Goal: Task Accomplishment & Management: Use online tool/utility

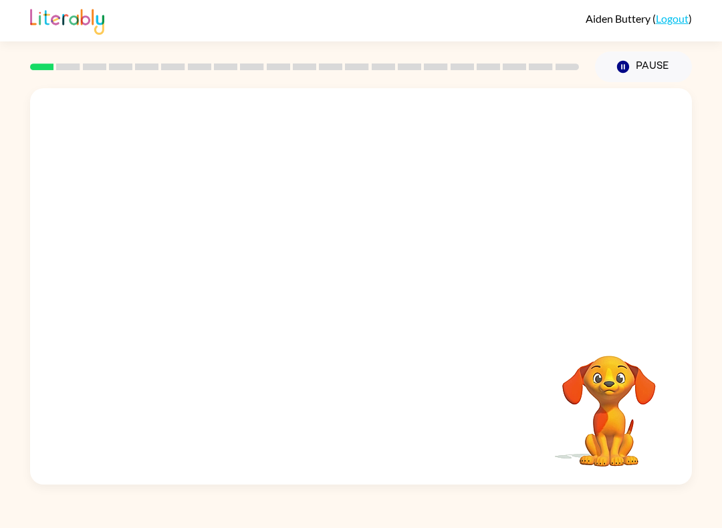
click at [694, 501] on div "Aiden Buttery ( Logout ) Pause Pause Your browser must support playing .mp4 fil…" at bounding box center [361, 264] width 722 height 528
click at [229, 293] on video "Your browser must support playing .mp4 files to use Literably. Please try using…" at bounding box center [361, 207] width 662 height 239
click at [215, 283] on video "Your browser must support playing .mp4 files to use Literably. Please try using…" at bounding box center [361, 207] width 662 height 239
click at [223, 293] on video "Your browser must support playing .mp4 files to use Literably. Please try using…" at bounding box center [361, 207] width 662 height 239
click at [261, 285] on video "Your browser must support playing .mp4 files to use Literably. Please try using…" at bounding box center [361, 207] width 662 height 239
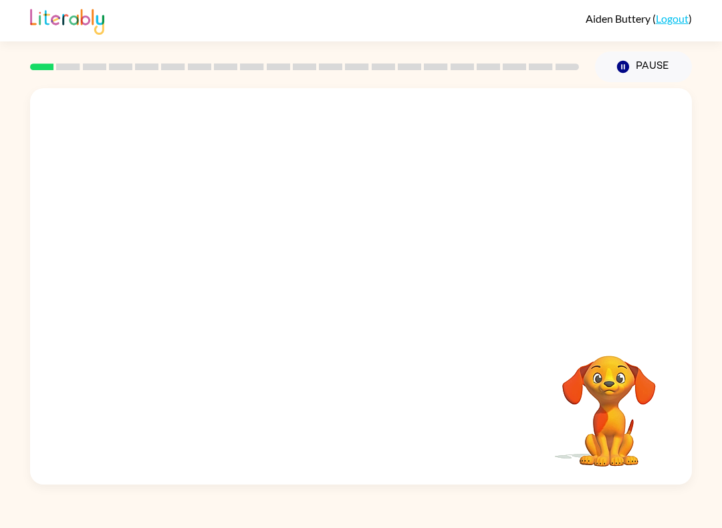
click at [249, 299] on video "Your browser must support playing .mp4 files to use Literably. Please try using…" at bounding box center [361, 207] width 662 height 239
click at [236, 291] on video "Your browser must support playing .mp4 files to use Literably. Please try using…" at bounding box center [361, 207] width 662 height 239
click at [233, 288] on video "Your browser must support playing .mp4 files to use Literably. Please try using…" at bounding box center [361, 207] width 662 height 239
click at [231, 295] on video "Your browser must support playing .mp4 files to use Literably. Please try using…" at bounding box center [361, 207] width 662 height 239
click at [236, 286] on video "Your browser must support playing .mp4 files to use Literably. Please try using…" at bounding box center [361, 207] width 662 height 239
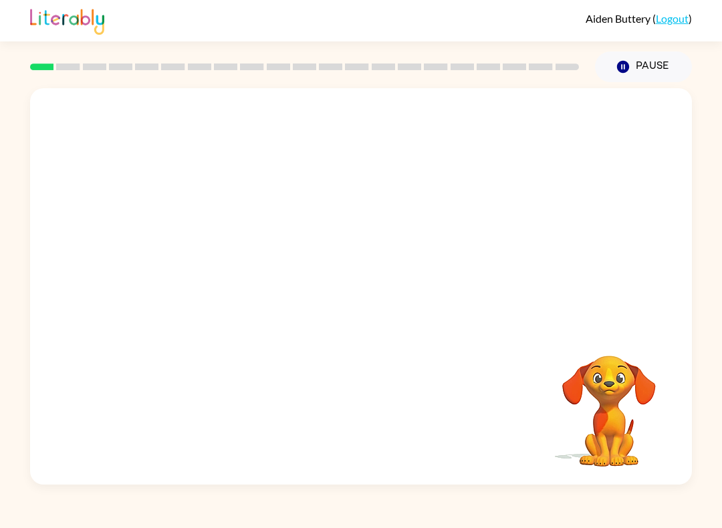
click at [220, 279] on video "Your browser must support playing .mp4 files to use Literably. Please try using…" at bounding box center [361, 207] width 662 height 239
click at [240, 288] on video "Your browser must support playing .mp4 files to use Literably. Please try using…" at bounding box center [361, 207] width 662 height 239
click at [239, 288] on video "Your browser must support playing .mp4 files to use Literably. Please try using…" at bounding box center [361, 207] width 662 height 239
click at [241, 287] on video "Your browser must support playing .mp4 files to use Literably. Please try using…" at bounding box center [361, 207] width 662 height 239
click at [240, 287] on video "Your browser must support playing .mp4 files to use Literably. Please try using…" at bounding box center [361, 207] width 662 height 239
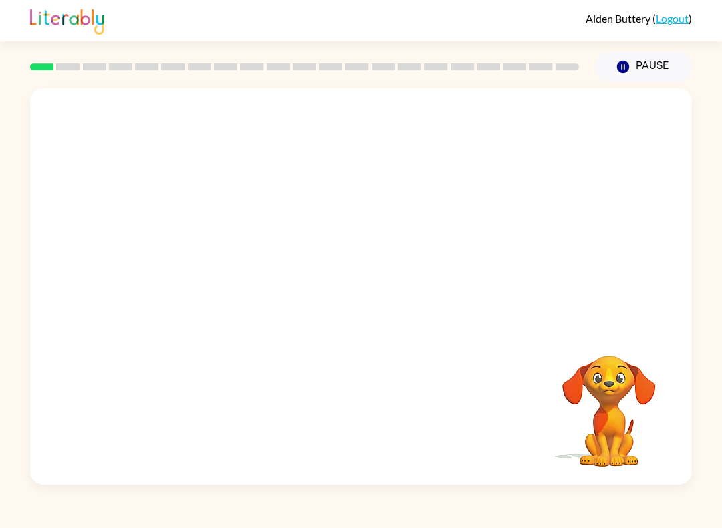
click at [240, 286] on video "Your browser must support playing .mp4 files to use Literably. Please try using…" at bounding box center [361, 207] width 662 height 239
click at [239, 285] on video "Your browser must support playing .mp4 files to use Literably. Please try using…" at bounding box center [361, 207] width 662 height 239
click at [239, 102] on video "Your browser must support playing .mp4 files to use Literably. Please try using…" at bounding box center [361, 207] width 662 height 239
click at [246, 118] on video "Your browser must support playing .mp4 files to use Literably. Please try using…" at bounding box center [361, 207] width 662 height 239
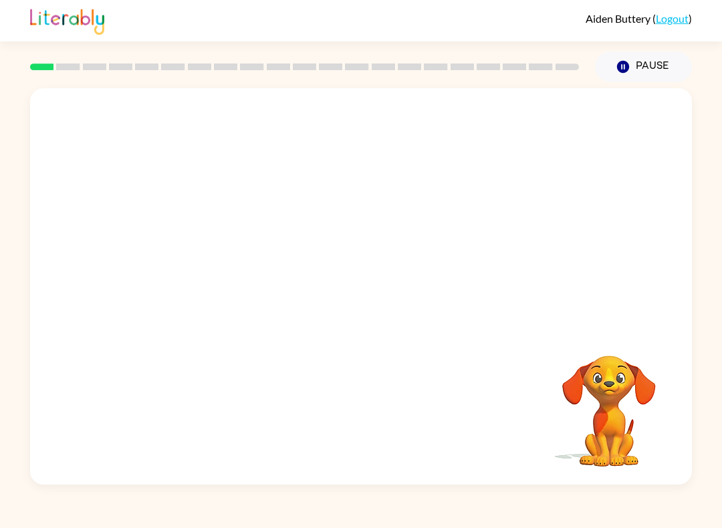
click at [245, 118] on video "Your browser must support playing .mp4 files to use Literably. Please try using…" at bounding box center [361, 207] width 662 height 239
click at [229, 277] on video "Your browser must support playing .mp4 files to use Literably. Please try using…" at bounding box center [361, 207] width 662 height 239
click at [223, 287] on video "Your browser must support playing .mp4 files to use Literably. Please try using…" at bounding box center [361, 207] width 662 height 239
click at [224, 276] on video "Your browser must support playing .mp4 files to use Literably. Please try using…" at bounding box center [361, 207] width 662 height 239
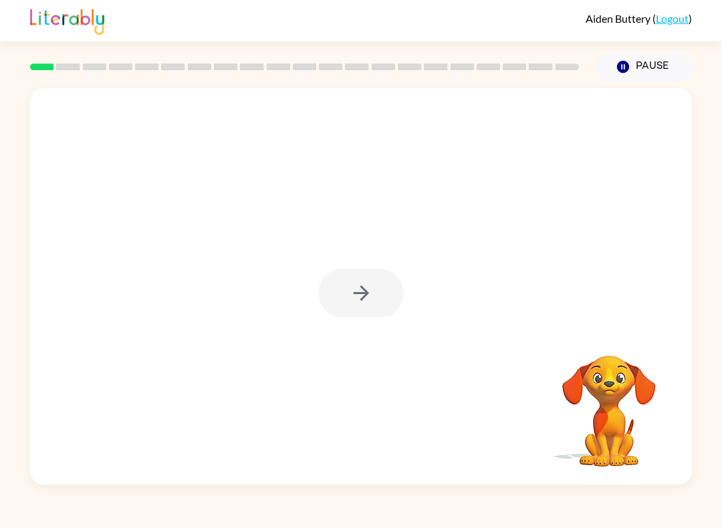
click at [355, 293] on div at bounding box center [361, 293] width 86 height 49
click at [331, 286] on button "button" at bounding box center [361, 293] width 86 height 49
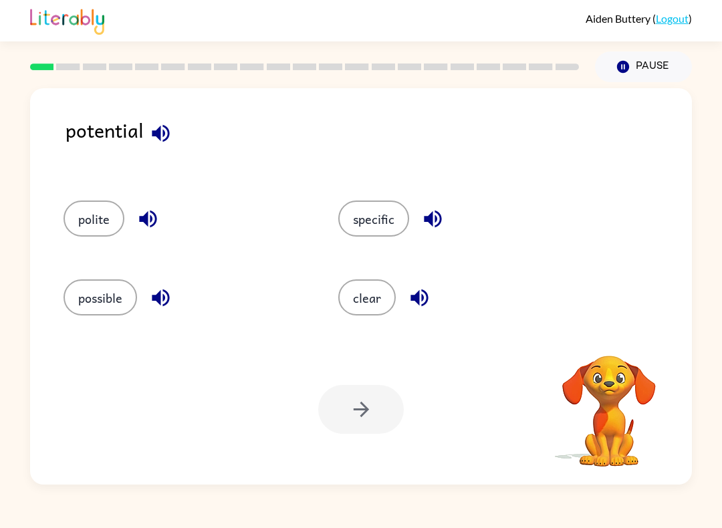
click at [94, 297] on button "possible" at bounding box center [100, 297] width 74 height 36
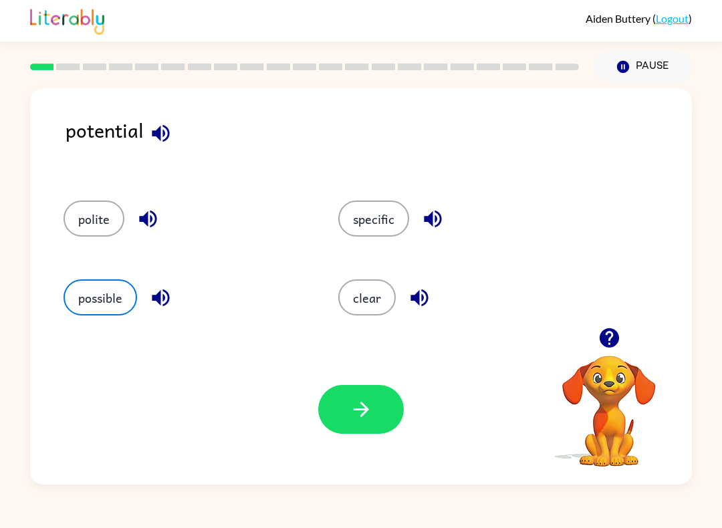
click at [357, 412] on icon "button" at bounding box center [361, 409] width 23 height 23
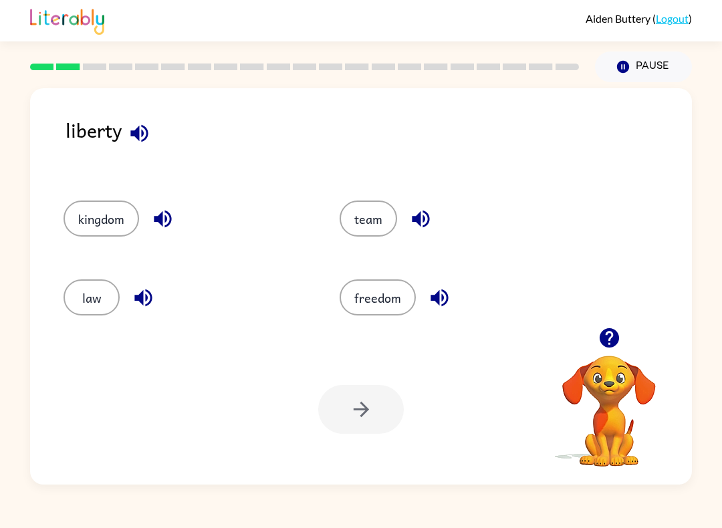
click at [400, 305] on button "freedom" at bounding box center [378, 297] width 76 height 36
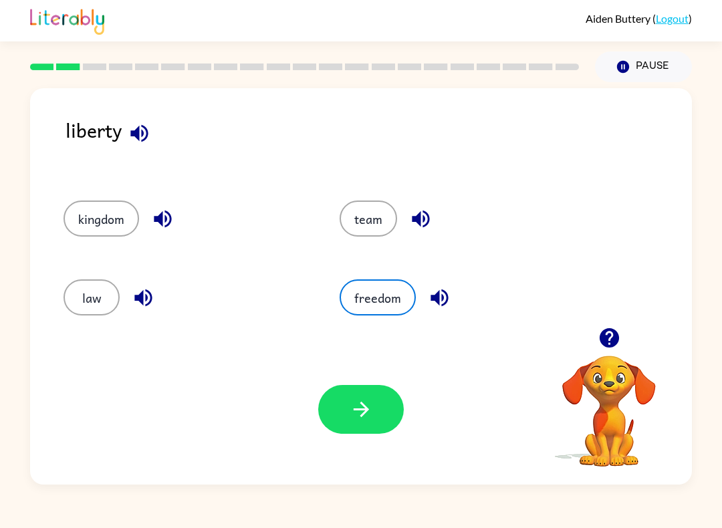
click at [354, 396] on button "button" at bounding box center [361, 409] width 86 height 49
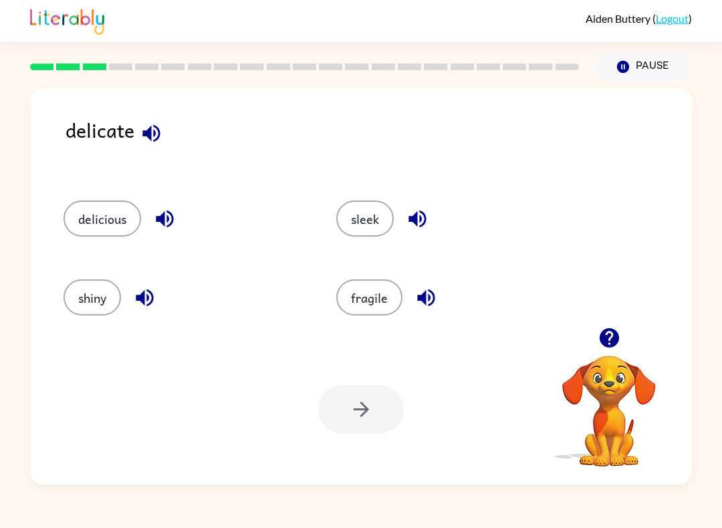
click at [230, 285] on div "shiny" at bounding box center [184, 297] width 242 height 36
click at [386, 307] on button "fragile" at bounding box center [369, 297] width 66 height 36
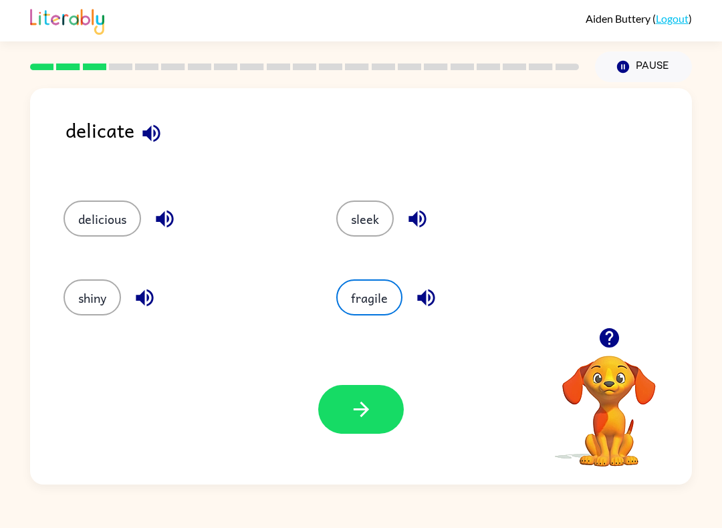
click at [373, 402] on button "button" at bounding box center [361, 409] width 86 height 49
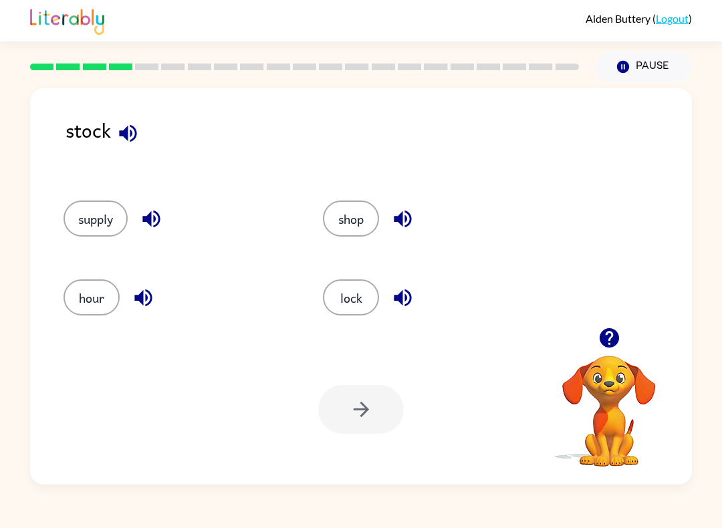
click at [102, 214] on button "supply" at bounding box center [95, 219] width 64 height 36
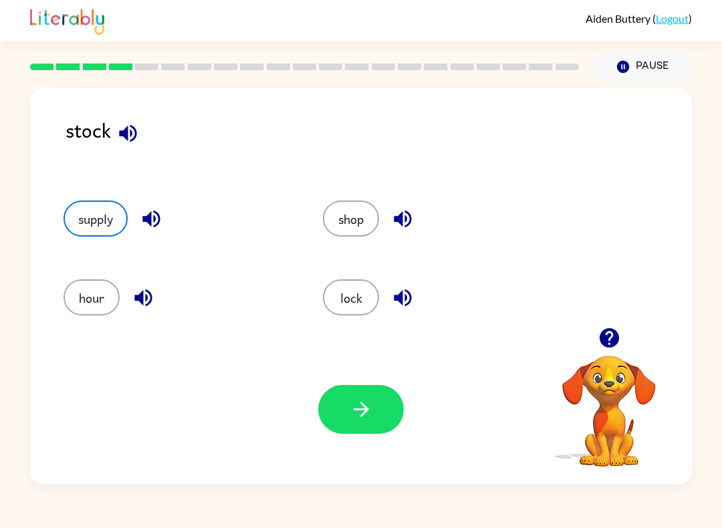
click at [375, 423] on button "button" at bounding box center [361, 409] width 86 height 49
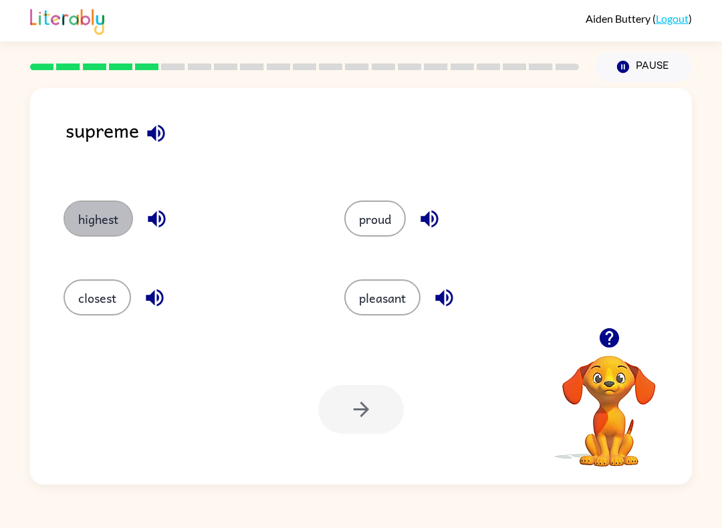
click at [87, 217] on button "highest" at bounding box center [98, 219] width 70 height 36
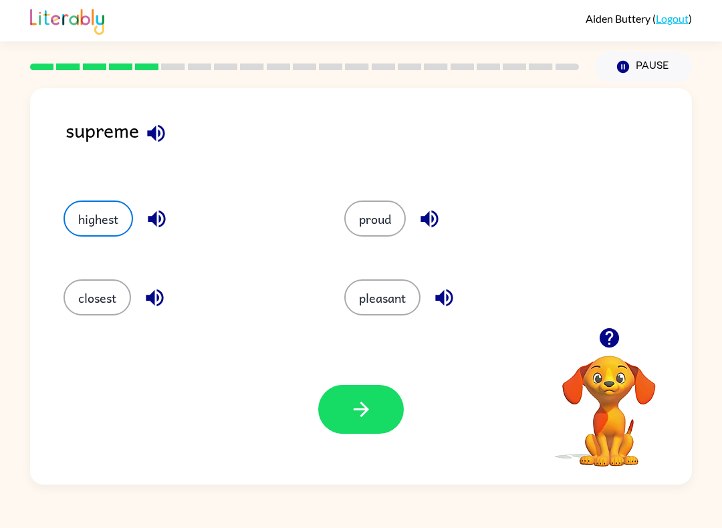
click at [334, 404] on button "button" at bounding box center [361, 409] width 86 height 49
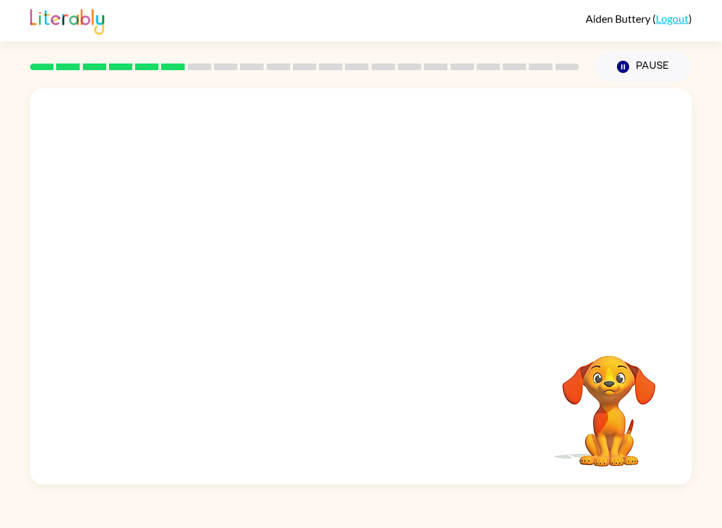
click at [138, 140] on div at bounding box center [361, 207] width 662 height 239
click at [137, 140] on div at bounding box center [361, 207] width 662 height 239
click at [126, 134] on div at bounding box center [361, 207] width 662 height 239
click at [130, 126] on div at bounding box center [361, 207] width 662 height 239
click at [545, 112] on video "Your browser must support playing .mp4 files to use Literably. Please try using…" at bounding box center [361, 207] width 662 height 239
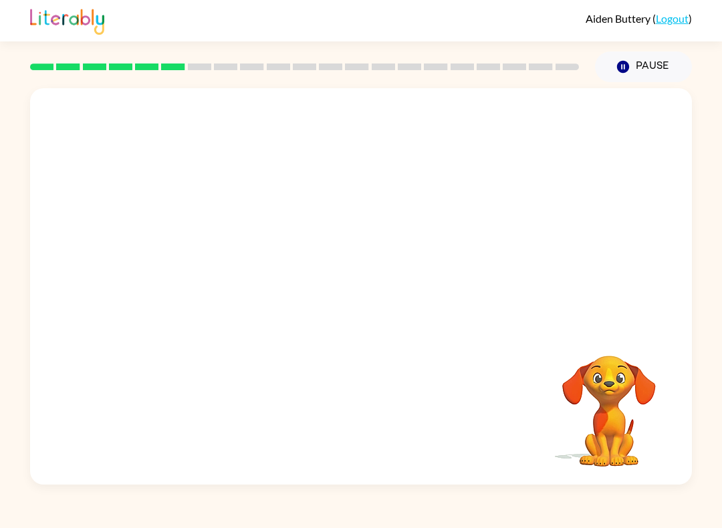
click at [550, 122] on video "Your browser must support playing .mp4 files to use Literably. Please try using…" at bounding box center [361, 207] width 662 height 239
click at [698, 99] on div "Your browser must support playing .mp4 files to use Literably. Please try using…" at bounding box center [361, 283] width 722 height 402
click at [225, 251] on video "Your browser must support playing .mp4 files to use Literably. Please try using…" at bounding box center [361, 207] width 662 height 239
click at [195, 265] on video "Your browser must support playing .mp4 files to use Literably. Please try using…" at bounding box center [361, 207] width 662 height 239
click at [374, 292] on div at bounding box center [361, 293] width 86 height 49
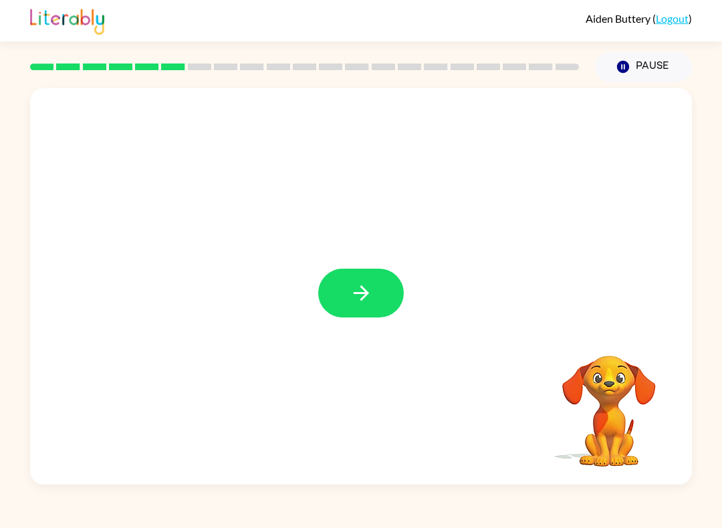
click at [321, 283] on button "button" at bounding box center [361, 293] width 86 height 49
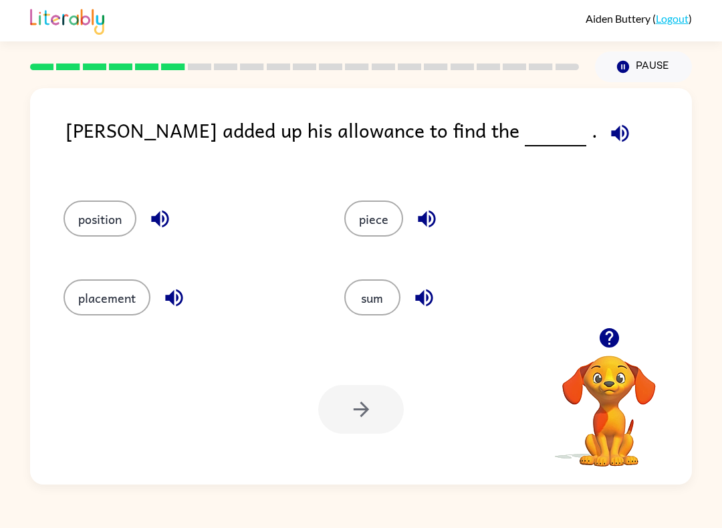
click at [94, 217] on button "position" at bounding box center [99, 219] width 73 height 36
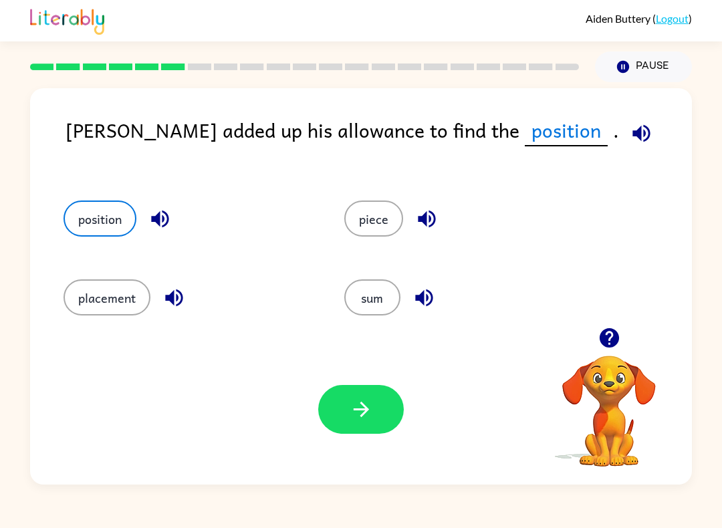
click at [157, 226] on icon "button" at bounding box center [159, 218] width 23 height 23
click at [108, 230] on button "position" at bounding box center [99, 219] width 73 height 36
click at [632, 129] on icon "button" at bounding box center [640, 132] width 17 height 17
click at [373, 291] on button "sum" at bounding box center [372, 297] width 56 height 36
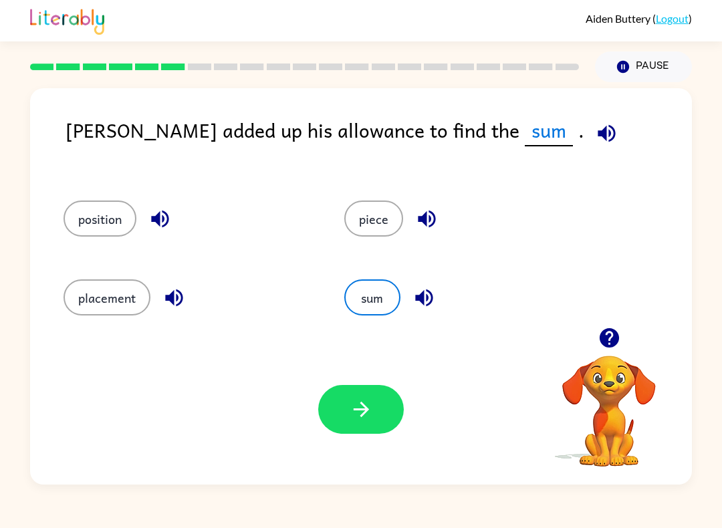
click at [354, 416] on icon "button" at bounding box center [361, 409] width 23 height 23
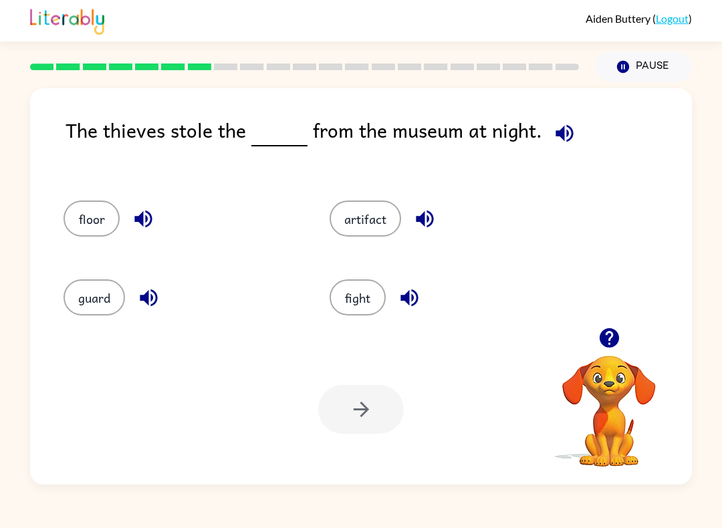
click at [348, 192] on div "artifact" at bounding box center [437, 214] width 266 height 79
click at [388, 215] on button "artifact" at bounding box center [366, 219] width 72 height 36
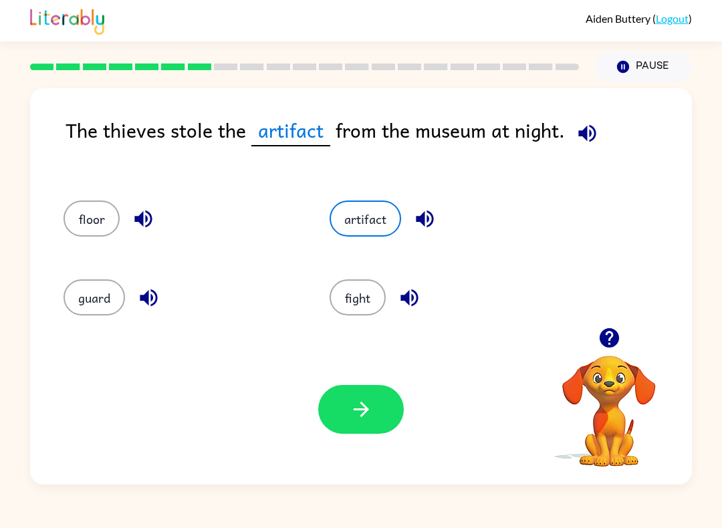
click at [97, 293] on button "guard" at bounding box center [93, 297] width 61 height 36
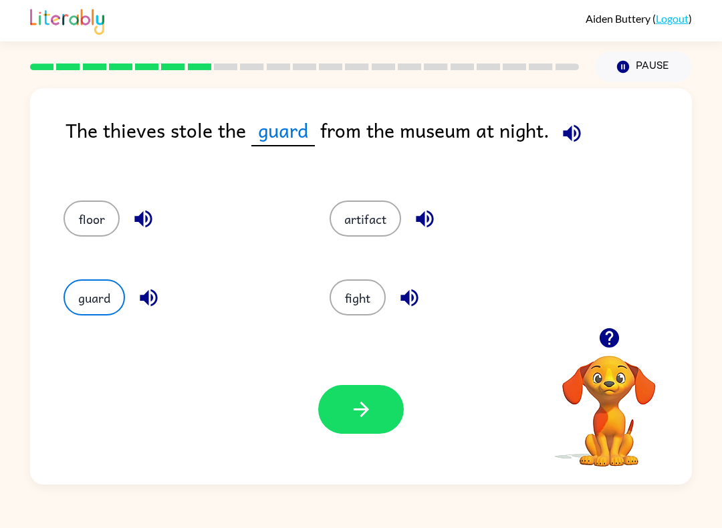
click at [362, 224] on button "artifact" at bounding box center [366, 219] width 72 height 36
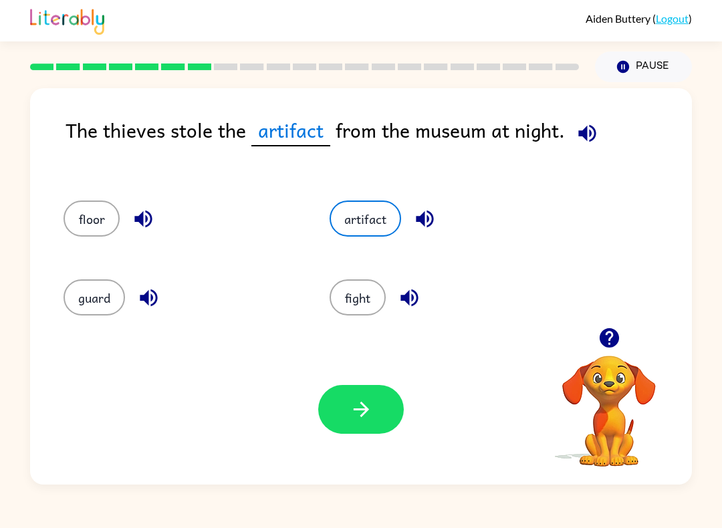
click at [368, 389] on button "button" at bounding box center [361, 409] width 86 height 49
click at [367, 411] on div at bounding box center [361, 409] width 86 height 49
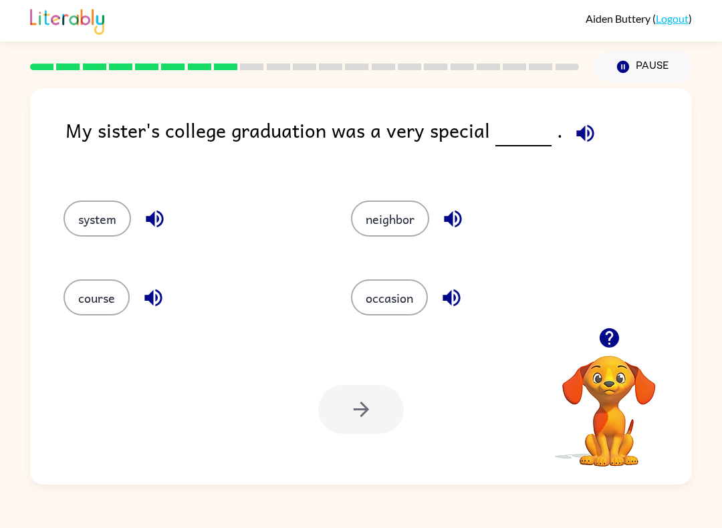
click at [576, 131] on icon "button" at bounding box center [584, 132] width 17 height 17
click at [578, 211] on div "neighbor" at bounding box center [479, 219] width 257 height 36
click at [72, 209] on button "system" at bounding box center [97, 219] width 68 height 36
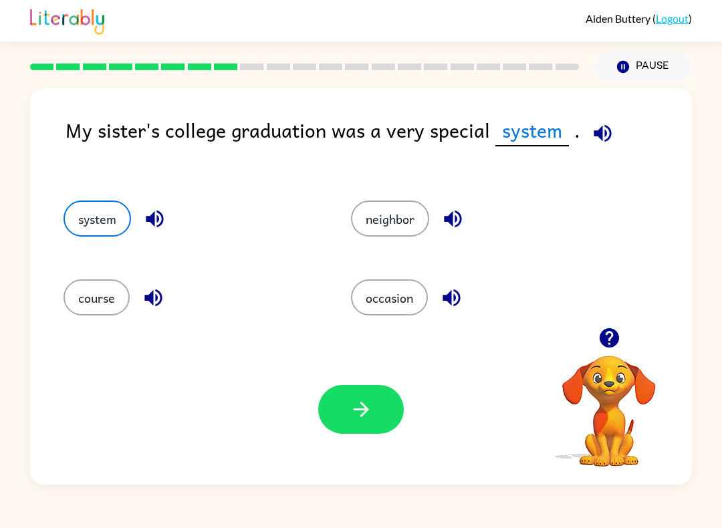
click at [76, 287] on button "course" at bounding box center [96, 297] width 66 height 36
click at [378, 408] on button "button" at bounding box center [361, 409] width 86 height 49
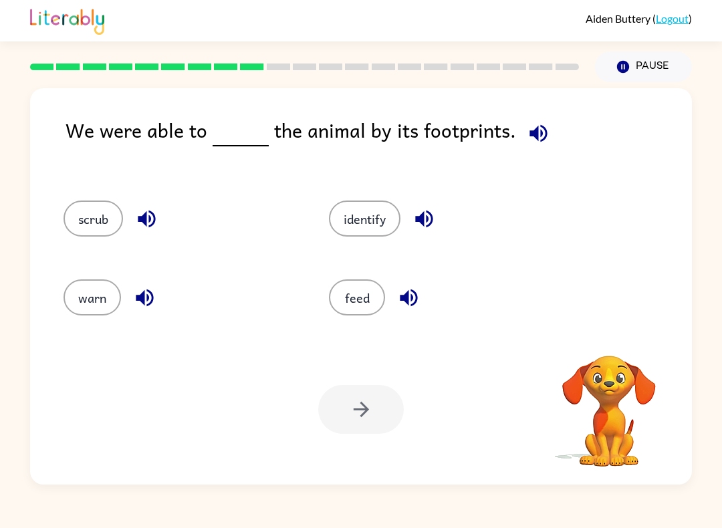
click at [368, 416] on div at bounding box center [361, 409] width 86 height 49
click at [66, 224] on button "scrub" at bounding box center [92, 219] width 59 height 36
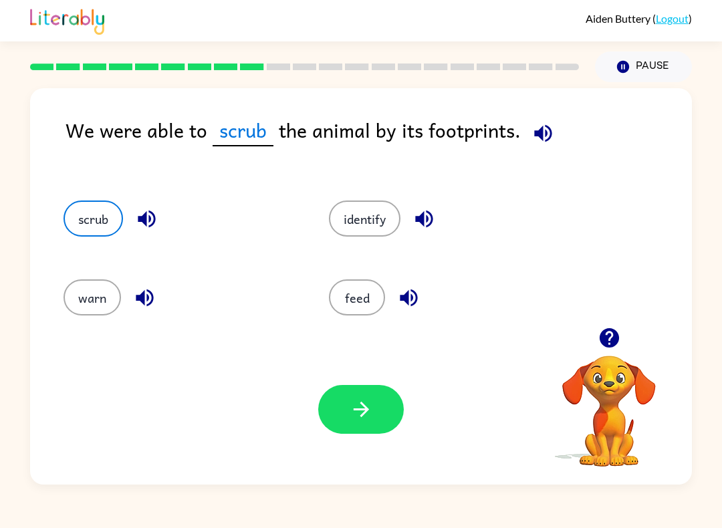
click at [362, 230] on button "identify" at bounding box center [365, 219] width 72 height 36
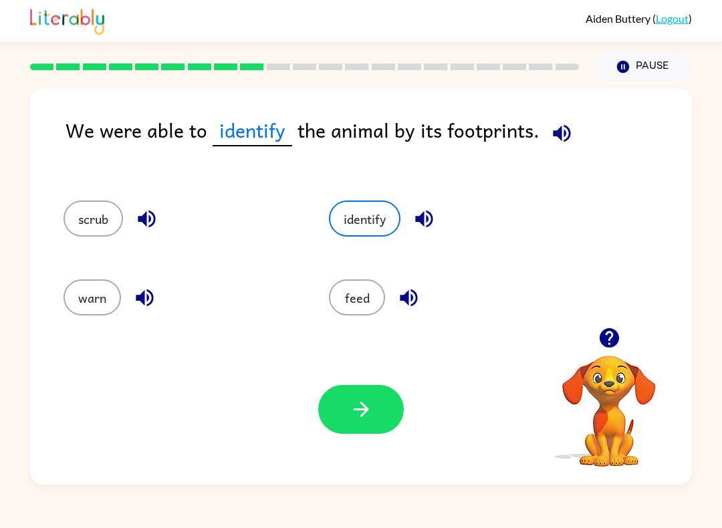
click at [345, 410] on button "button" at bounding box center [361, 409] width 86 height 49
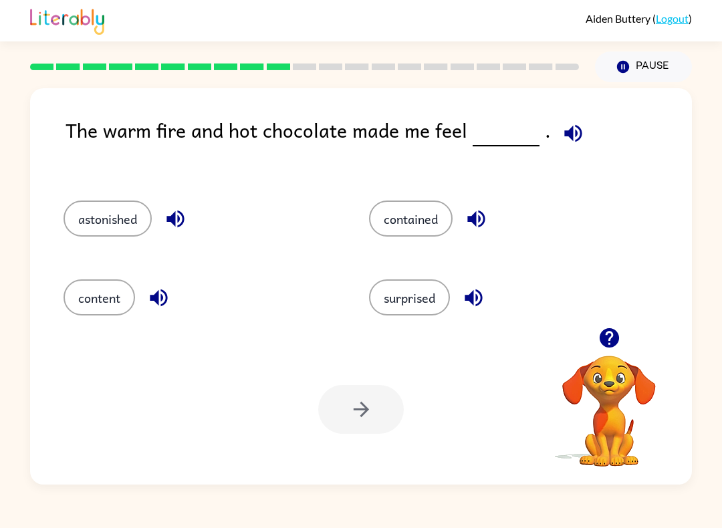
click at [423, 219] on button "contained" at bounding box center [411, 219] width 84 height 36
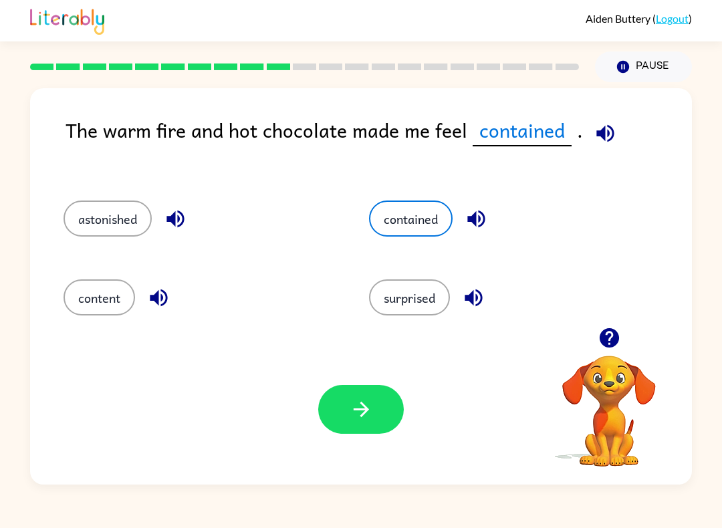
click at [342, 402] on button "button" at bounding box center [361, 409] width 86 height 49
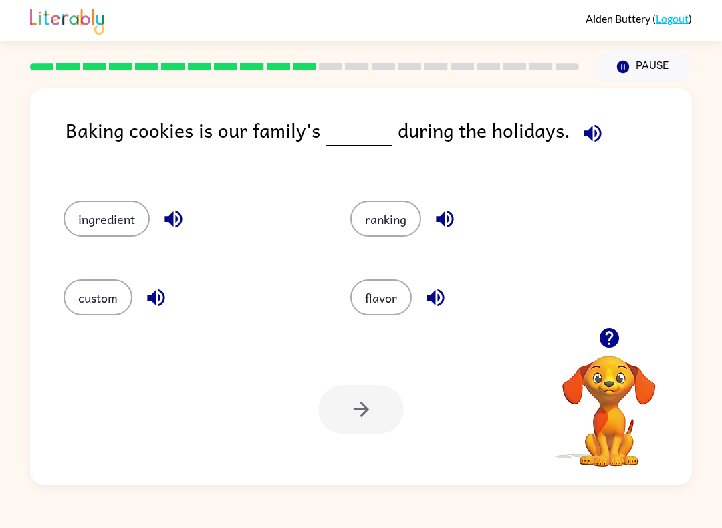
click at [195, 65] on rect at bounding box center [199, 66] width 23 height 7
click at [84, 219] on button "ingredient" at bounding box center [106, 219] width 86 height 36
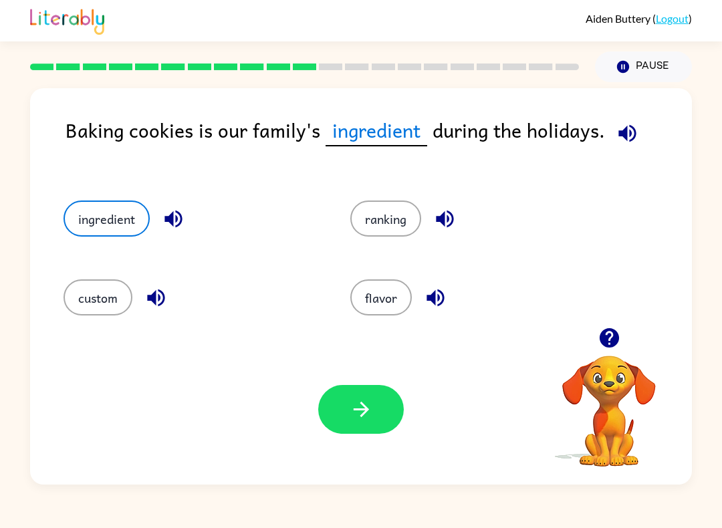
click at [352, 402] on icon "button" at bounding box center [361, 409] width 23 height 23
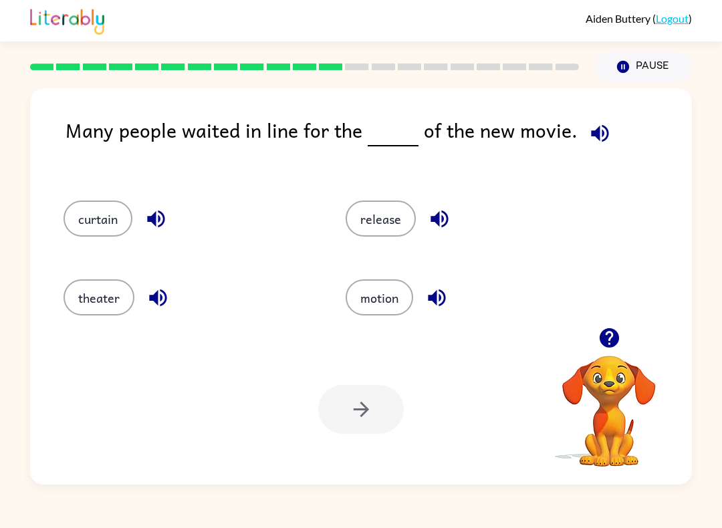
click at [79, 306] on button "theater" at bounding box center [98, 297] width 71 height 36
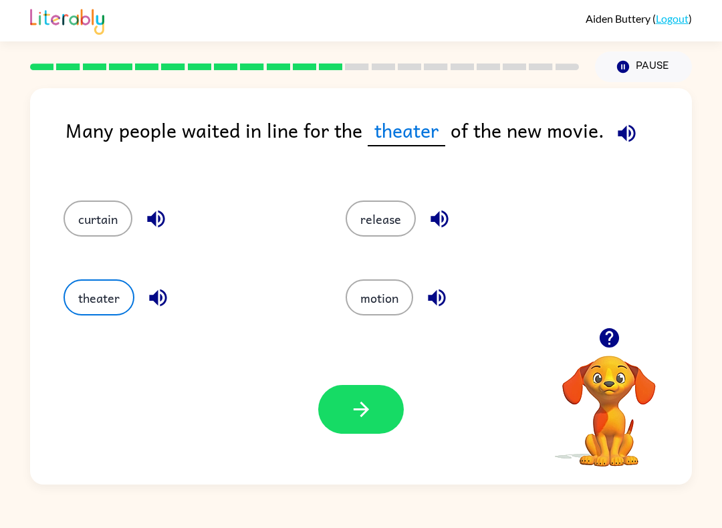
click at [361, 243] on div "release" at bounding box center [461, 214] width 282 height 79
click at [400, 224] on button "release" at bounding box center [381, 219] width 70 height 36
click at [394, 404] on button "button" at bounding box center [361, 409] width 86 height 49
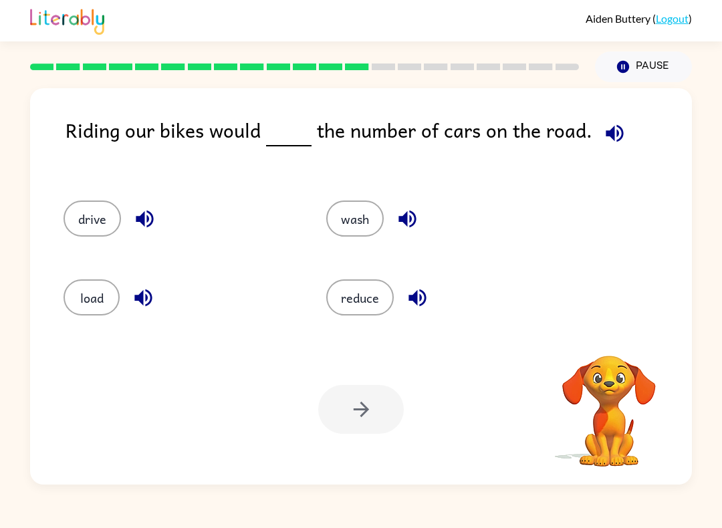
click at [405, 414] on div "Your browser must support playing .mp4 files to use Literably. Please try using…" at bounding box center [361, 409] width 662 height 150
click at [622, 128] on button "button" at bounding box center [615, 133] width 34 height 34
click at [621, 126] on button "button" at bounding box center [615, 133] width 34 height 34
click at [622, 124] on button "button" at bounding box center [615, 133] width 34 height 34
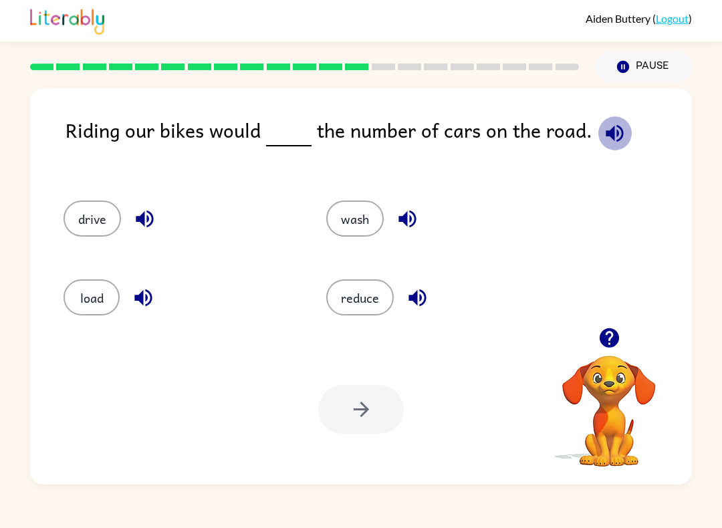
click at [606, 130] on icon "button" at bounding box center [614, 132] width 17 height 17
click at [606, 130] on icon "button" at bounding box center [614, 133] width 23 height 23
click at [612, 132] on icon "button" at bounding box center [614, 132] width 17 height 17
click at [606, 131] on icon "button" at bounding box center [614, 132] width 17 height 17
click at [605, 130] on icon "button" at bounding box center [614, 133] width 23 height 23
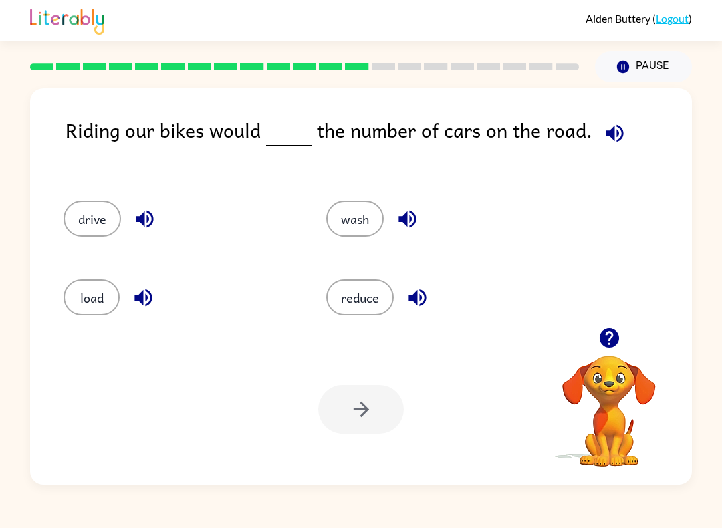
click at [606, 128] on icon "button" at bounding box center [614, 133] width 23 height 23
click at [605, 128] on icon "button" at bounding box center [614, 133] width 23 height 23
click at [606, 130] on icon "button" at bounding box center [614, 133] width 23 height 23
click at [605, 130] on icon "button" at bounding box center [614, 133] width 23 height 23
click at [606, 132] on icon "button" at bounding box center [614, 132] width 17 height 17
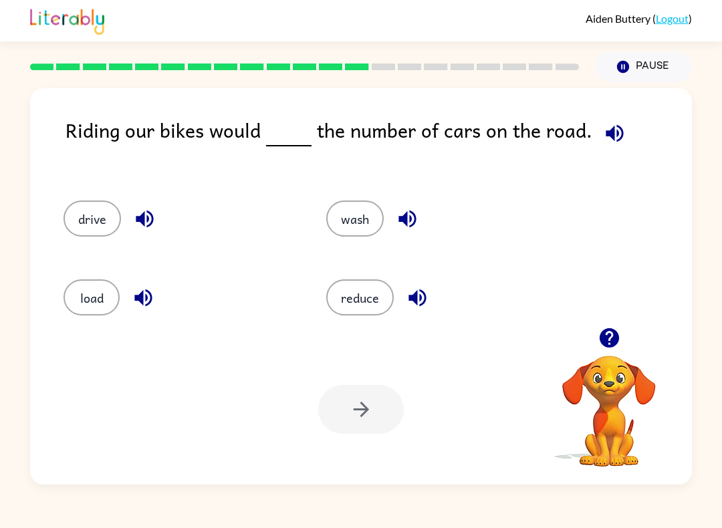
click at [606, 132] on icon "button" at bounding box center [614, 132] width 17 height 17
click at [621, 136] on button "button" at bounding box center [615, 133] width 34 height 34
click at [620, 136] on icon "button" at bounding box center [614, 133] width 23 height 23
click at [622, 134] on button "button" at bounding box center [615, 133] width 34 height 34
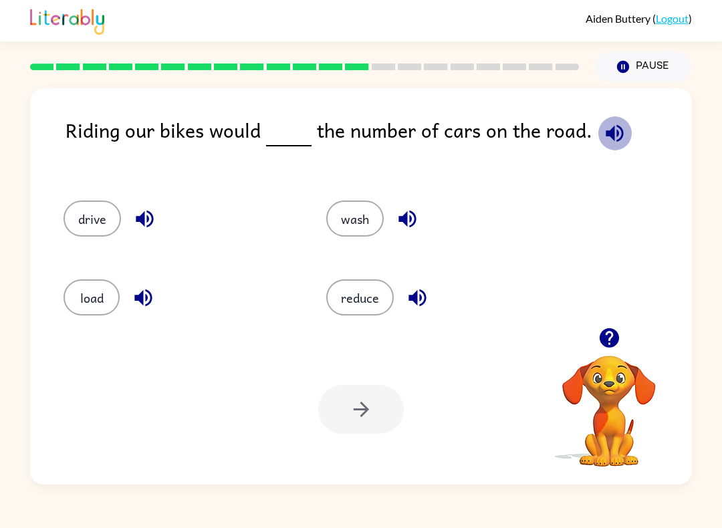
click at [618, 134] on icon "button" at bounding box center [614, 132] width 17 height 17
click at [617, 134] on icon "button" at bounding box center [614, 132] width 17 height 17
click at [616, 132] on icon "button" at bounding box center [614, 132] width 17 height 17
click at [616, 131] on icon "button" at bounding box center [614, 132] width 17 height 17
click at [612, 129] on icon "button" at bounding box center [614, 133] width 23 height 23
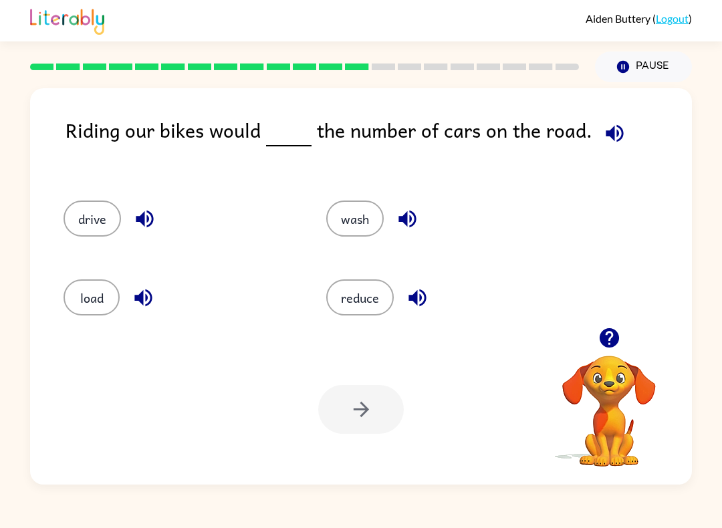
click at [610, 129] on icon "button" at bounding box center [614, 133] width 23 height 23
click at [616, 129] on icon "button" at bounding box center [614, 132] width 17 height 17
click at [97, 298] on button "load" at bounding box center [91, 297] width 56 height 36
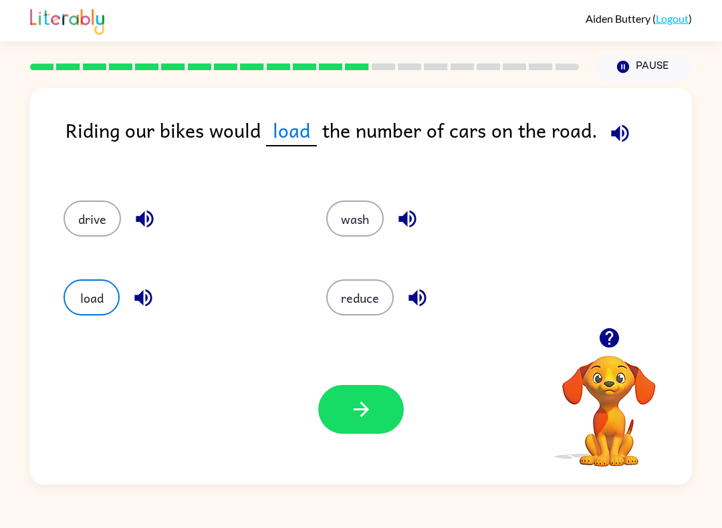
click at [363, 309] on button "reduce" at bounding box center [360, 297] width 68 height 36
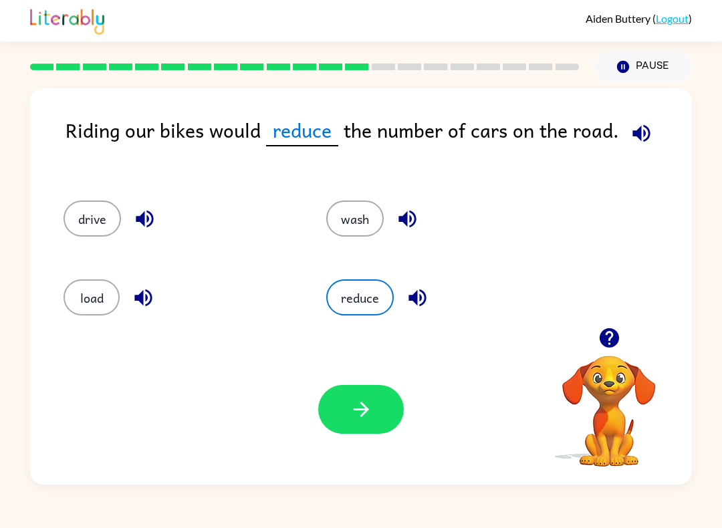
click at [338, 403] on button "button" at bounding box center [361, 409] width 86 height 49
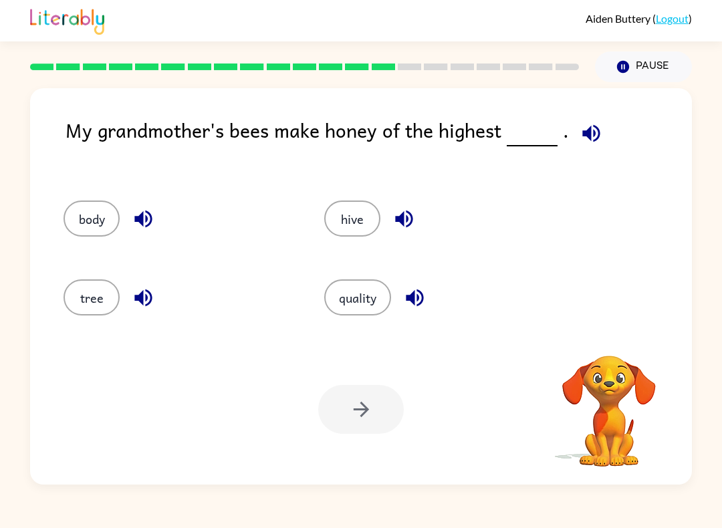
click at [329, 407] on div at bounding box center [361, 409] width 86 height 49
click at [582, 132] on icon "button" at bounding box center [590, 132] width 17 height 17
click at [590, 136] on icon "button" at bounding box center [590, 132] width 17 height 17
click at [362, 294] on button "quality" at bounding box center [357, 297] width 67 height 36
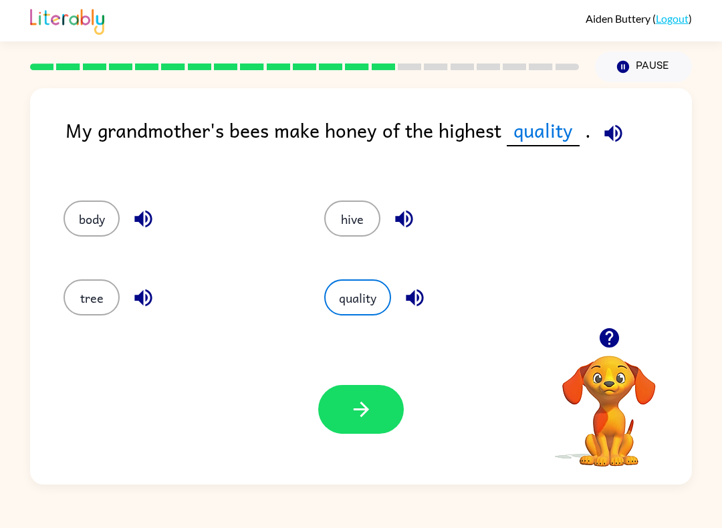
click at [360, 404] on icon "button" at bounding box center [360, 409] width 15 height 15
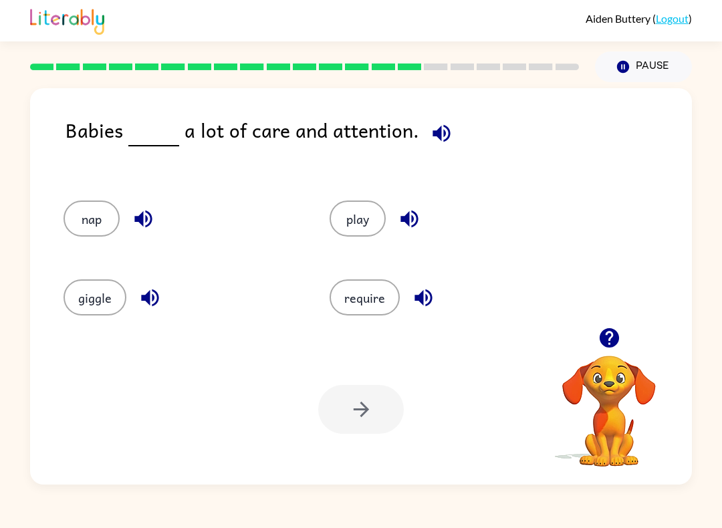
click at [350, 293] on button "require" at bounding box center [365, 297] width 70 height 36
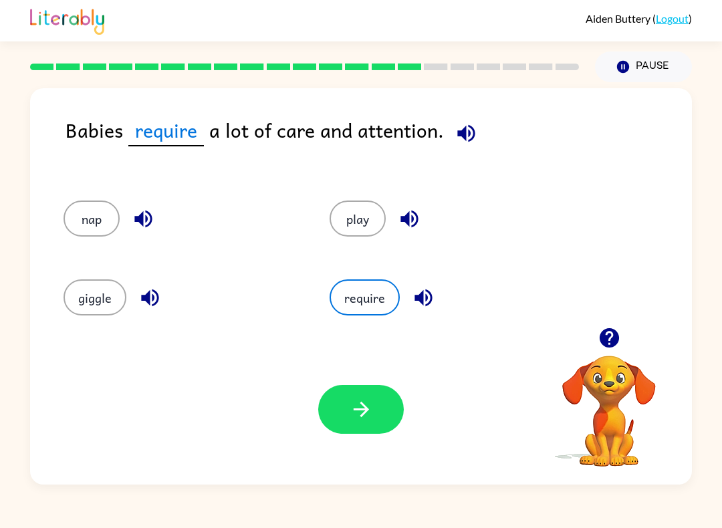
click at [358, 411] on icon "button" at bounding box center [361, 409] width 23 height 23
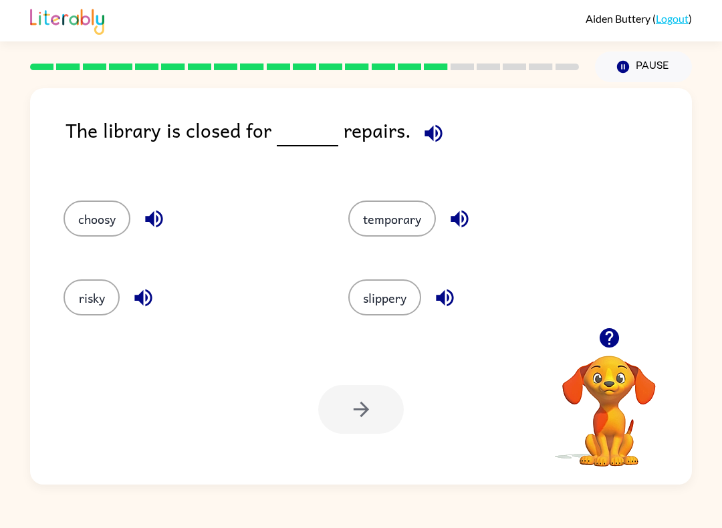
click at [409, 207] on button "temporary" at bounding box center [392, 219] width 88 height 36
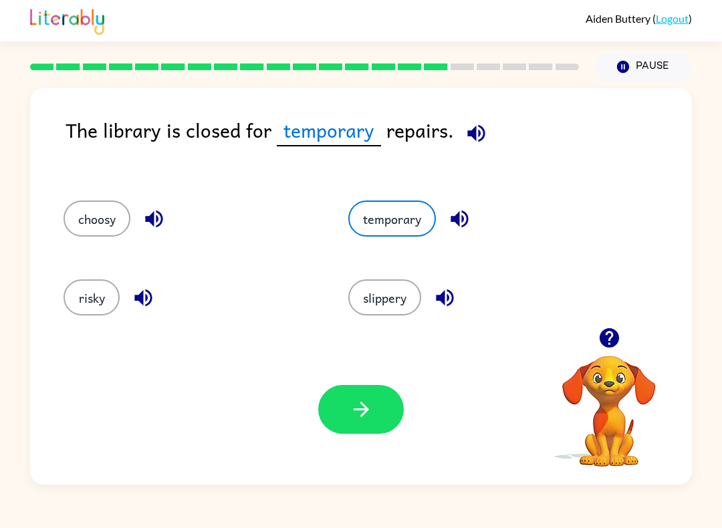
click at [368, 414] on icon "button" at bounding box center [361, 409] width 23 height 23
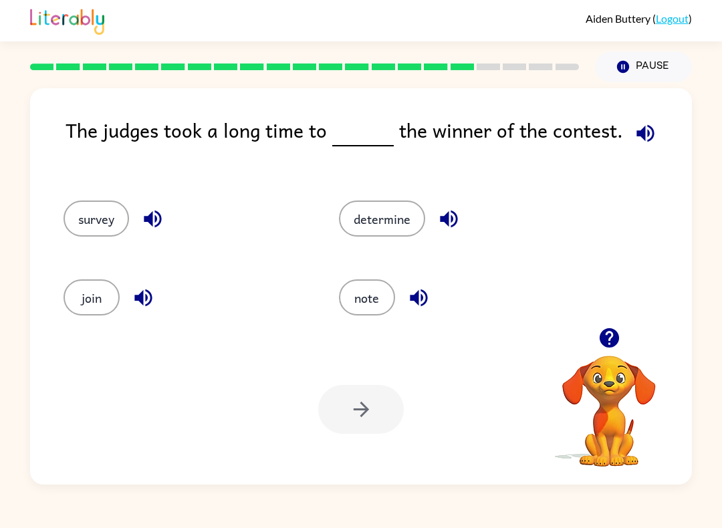
click at [390, 225] on button "determine" at bounding box center [382, 219] width 86 height 36
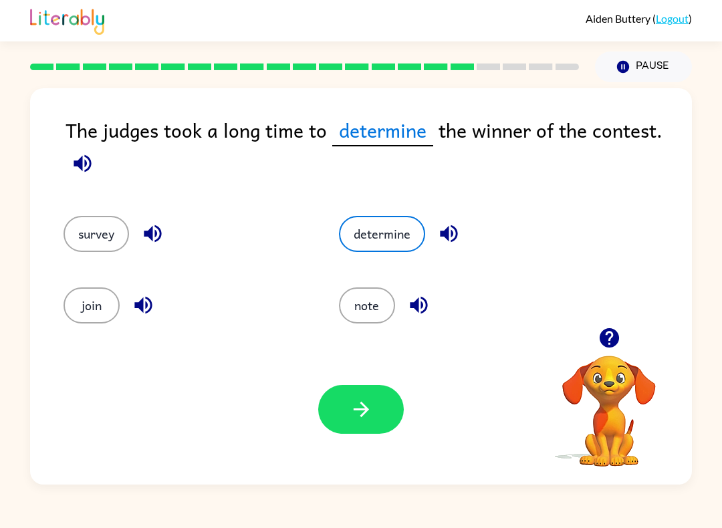
click at [374, 400] on button "button" at bounding box center [361, 409] width 86 height 49
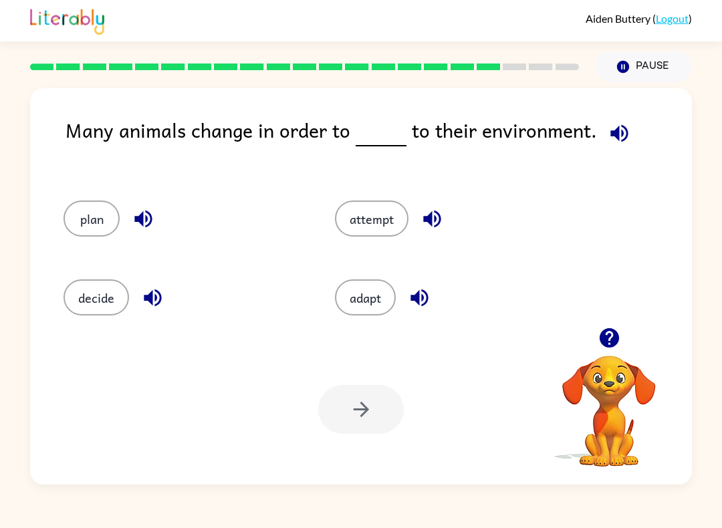
click at [375, 223] on button "attempt" at bounding box center [372, 219] width 74 height 36
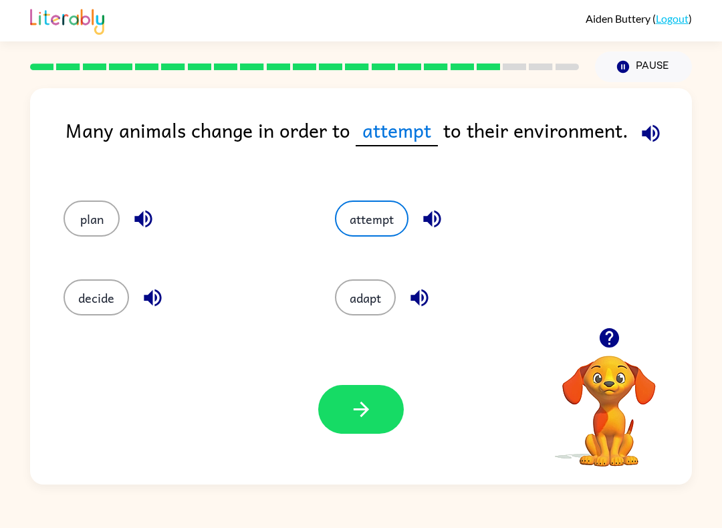
click at [350, 405] on icon "button" at bounding box center [361, 409] width 23 height 23
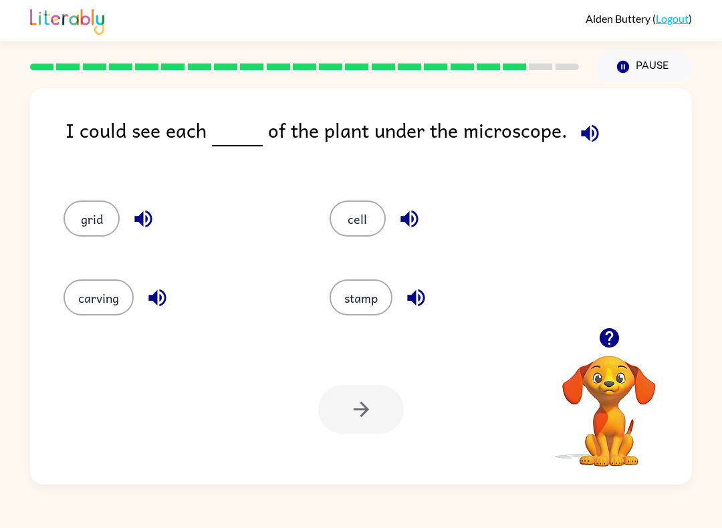
click at [370, 219] on button "cell" at bounding box center [358, 219] width 56 height 36
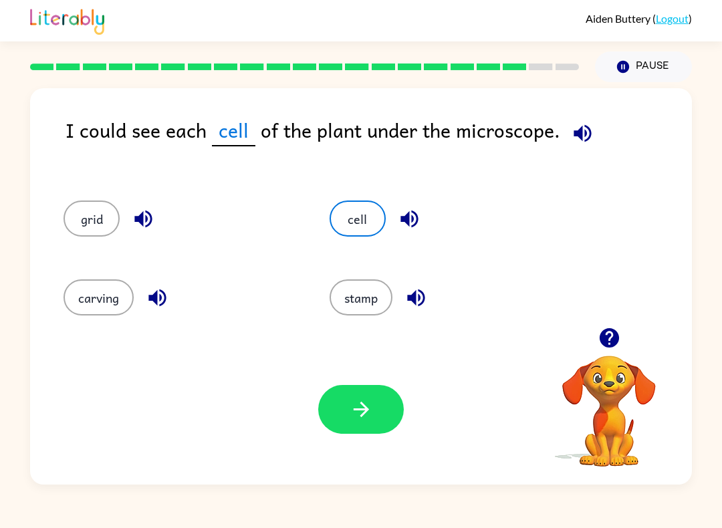
click at [361, 405] on icon "button" at bounding box center [361, 409] width 23 height 23
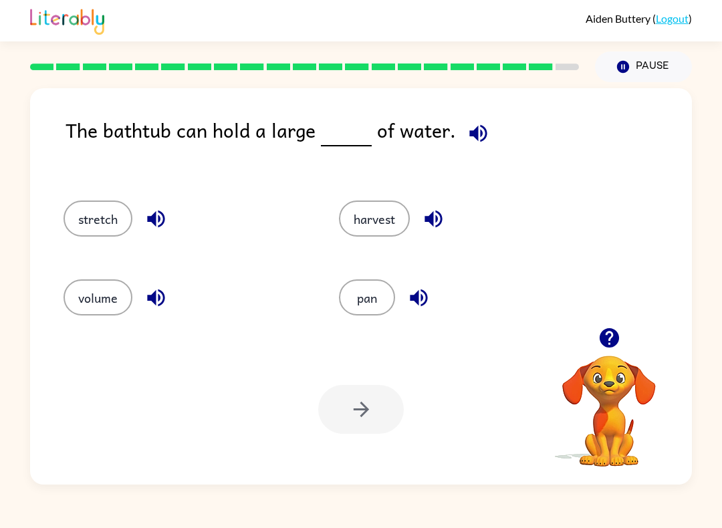
click at [98, 297] on button "volume" at bounding box center [97, 297] width 69 height 36
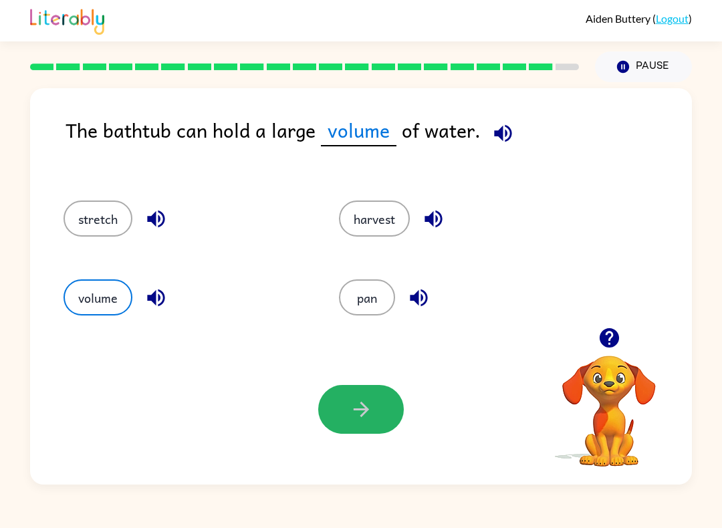
click at [362, 420] on icon "button" at bounding box center [361, 409] width 23 height 23
